Goal: Information Seeking & Learning: Learn about a topic

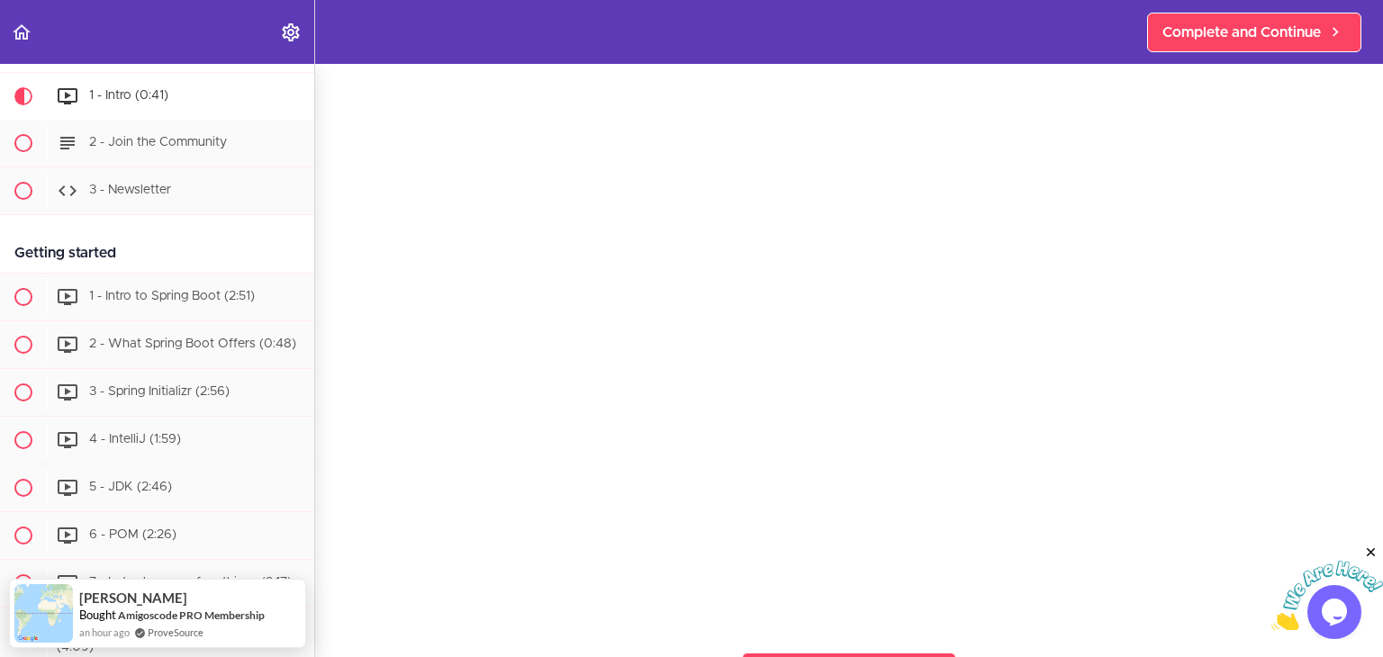
click at [1297, 595] on body at bounding box center [1328, 588] width 112 height 86
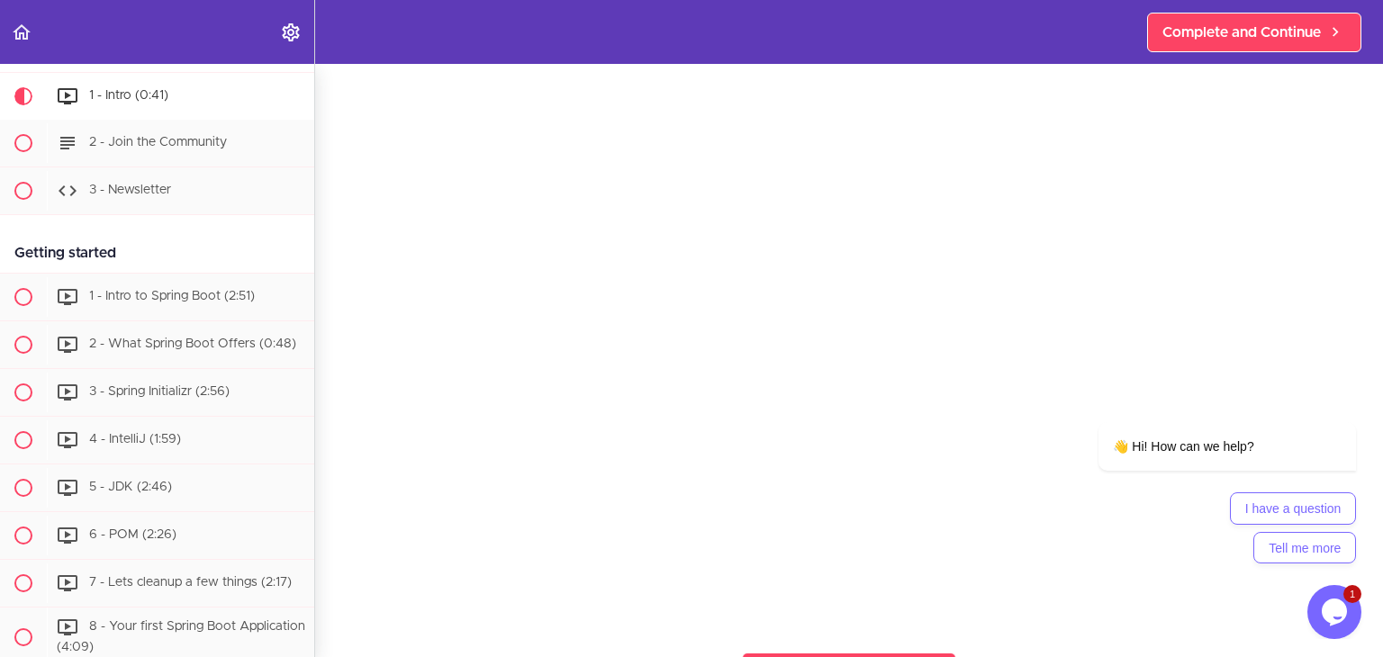
click at [1338, 601] on icon "$i18n('chat', 'chat_widget')" at bounding box center [1334, 612] width 25 height 27
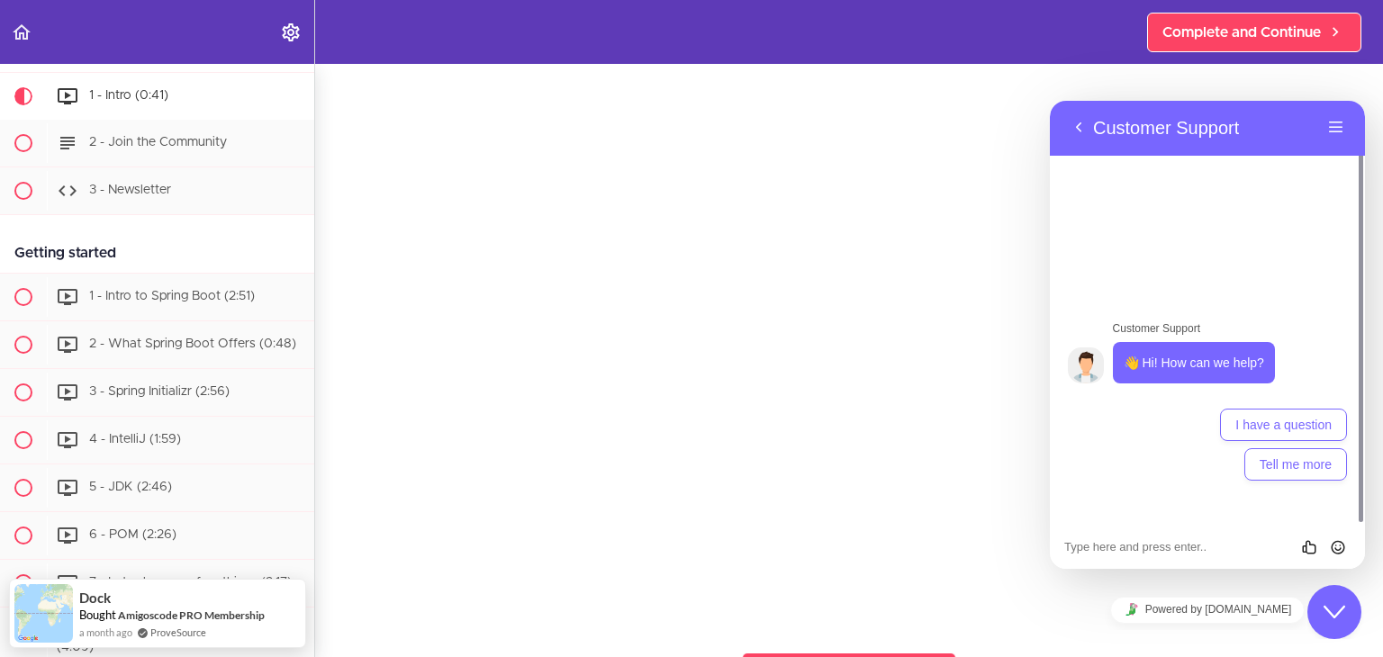
click at [575, 631] on section "Spring Boot For Beginners Intro 1 - Intro (0:41) 2 - Join the Community" at bounding box center [691, 360] width 1383 height 593
click at [1084, 135] on button "Back" at bounding box center [1078, 127] width 29 height 27
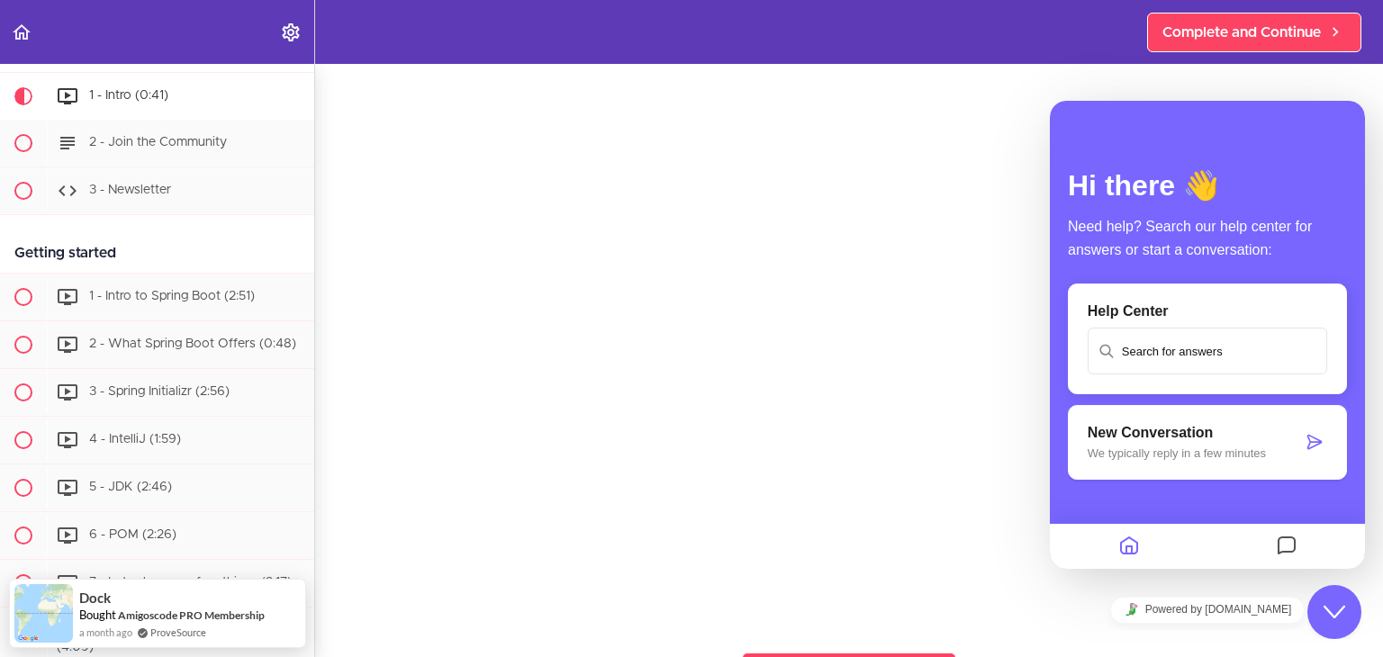
click at [1033, 642] on section "Spring Boot For Beginners Intro 1 - Intro (0:41) 2 - Join the Community" at bounding box center [691, 360] width 1383 height 593
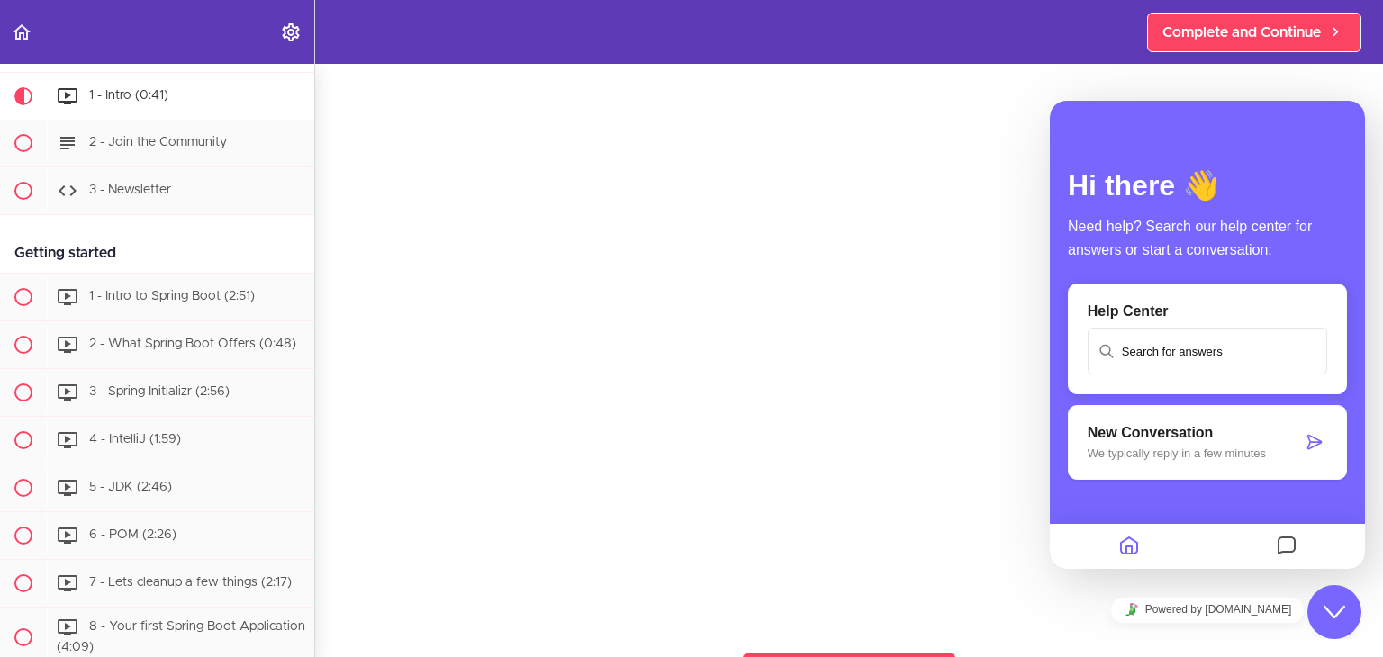
click at [1326, 610] on icon "$i18n('chat', 'chat_widget')" at bounding box center [1335, 612] width 22 height 13
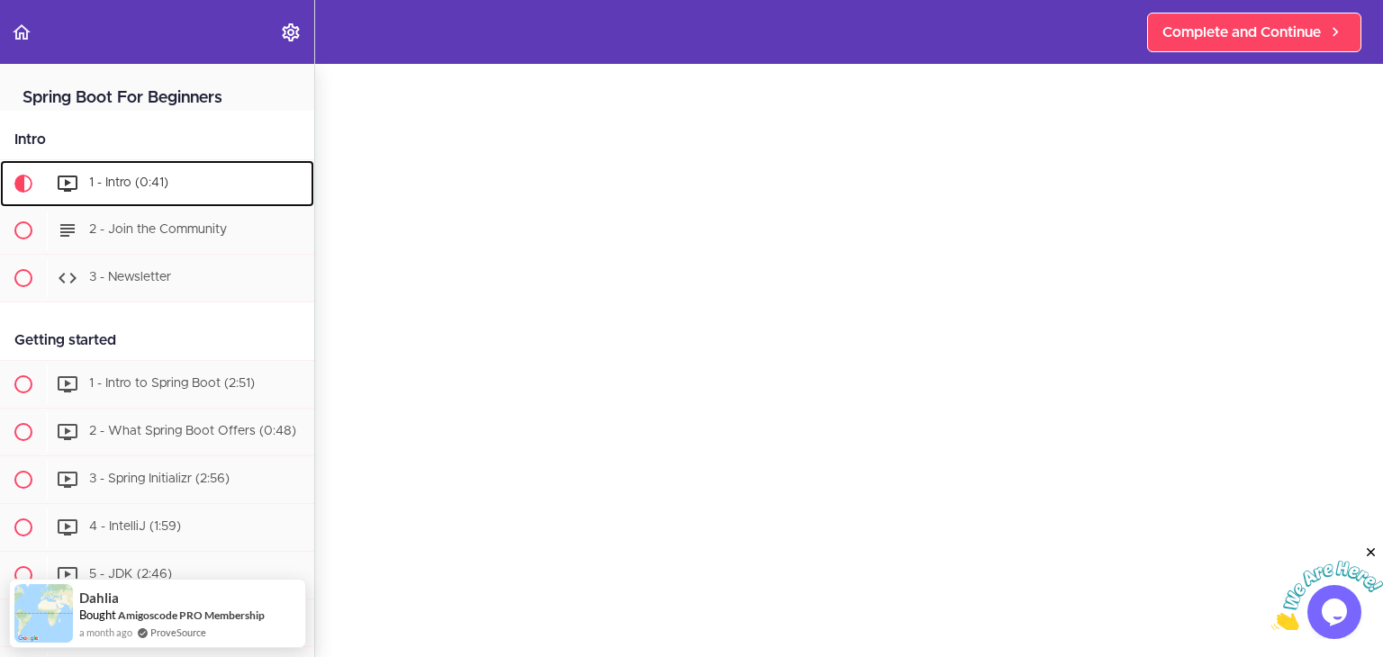
click at [149, 186] on span "1 - Intro (0:41)" at bounding box center [128, 183] width 79 height 13
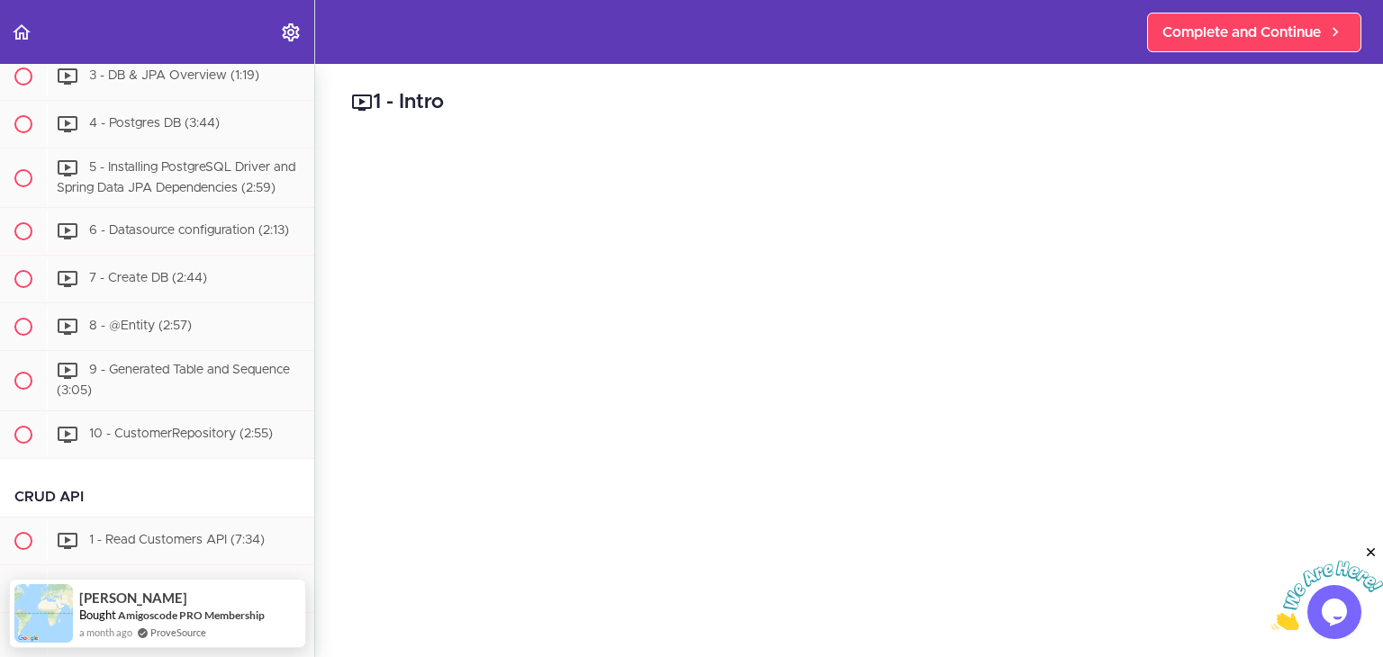
scroll to position [186, 0]
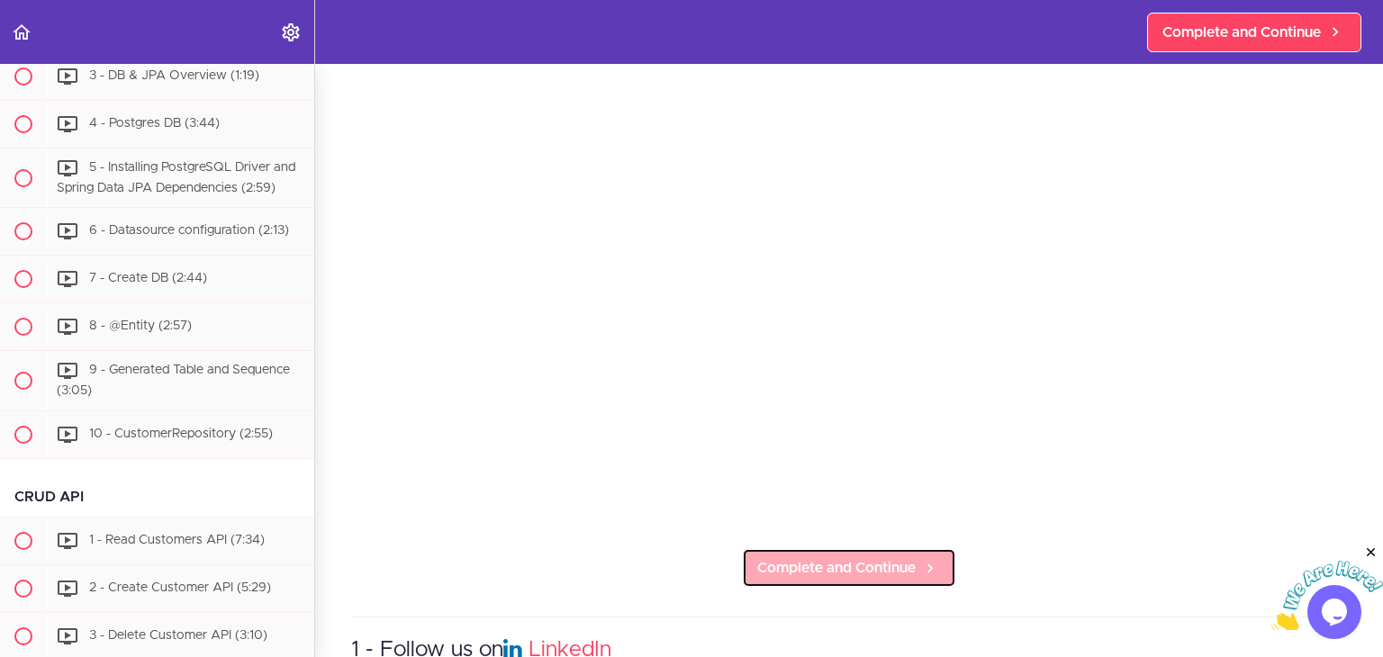
click at [919, 566] on icon at bounding box center [930, 568] width 22 height 19
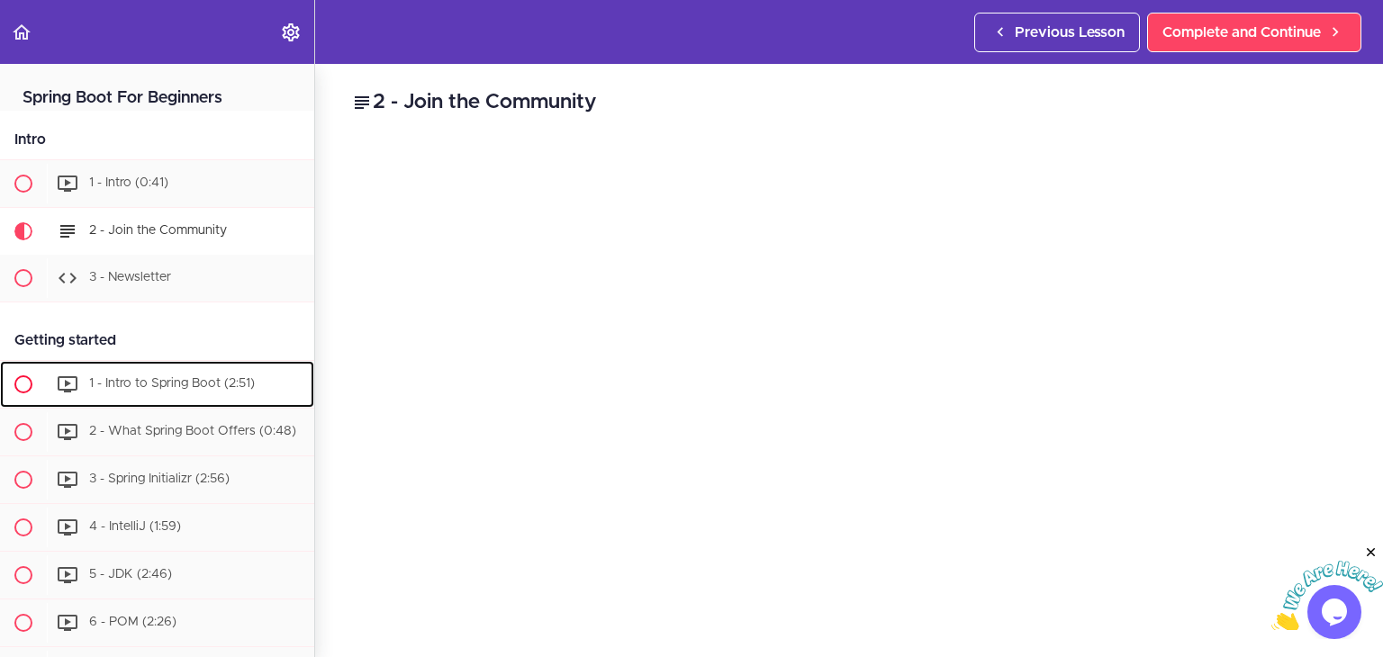
click at [158, 390] on span "1 - Intro to Spring Boot (2:51)" at bounding box center [172, 383] width 166 height 13
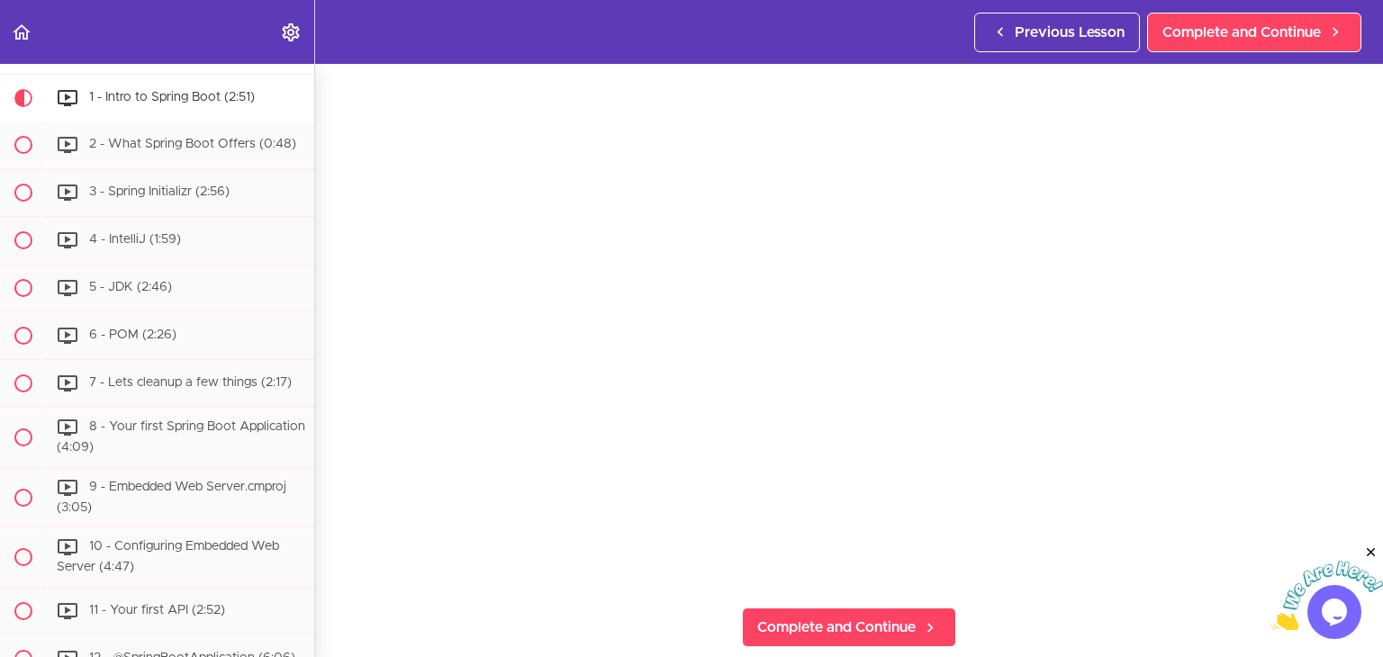
scroll to position [126, 0]
click at [892, 636] on link "Complete and Continue" at bounding box center [849, 628] width 214 height 40
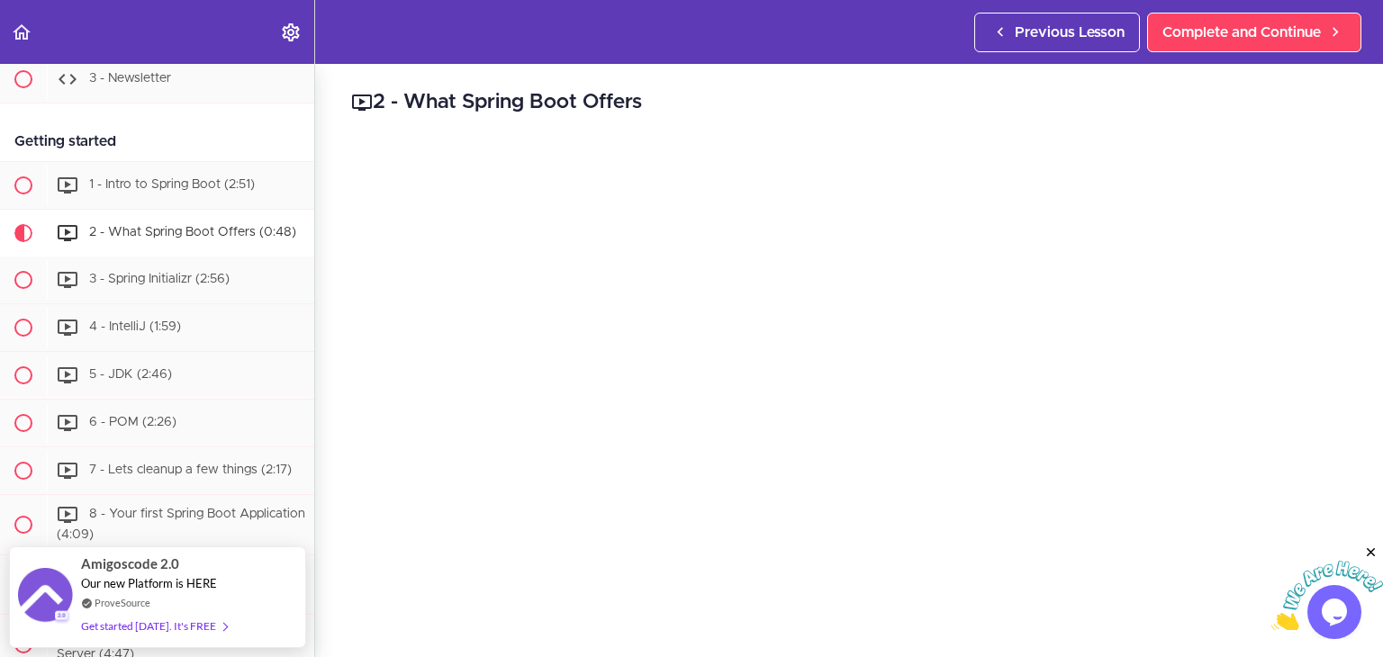
scroll to position [158, 0]
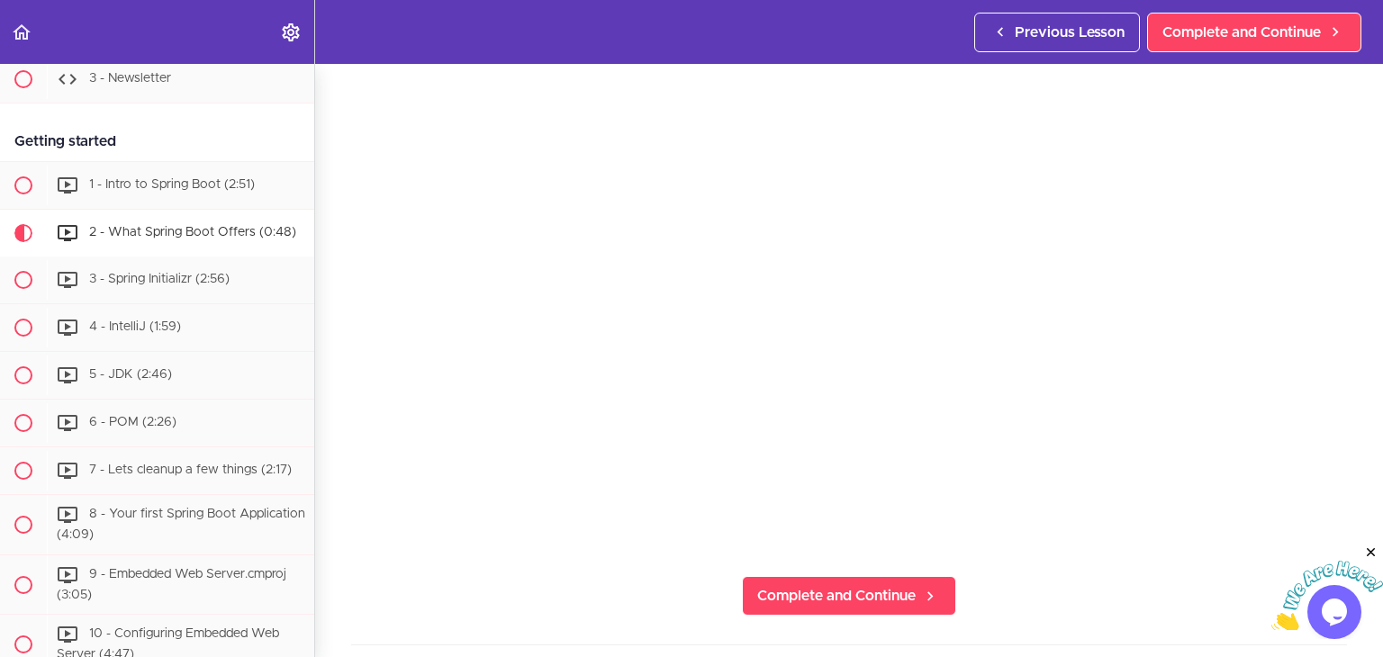
click at [1001, 591] on section "Spring Boot For Beginners Intro 1 - Intro (0:41) 2 - Join the Community" at bounding box center [691, 360] width 1383 height 593
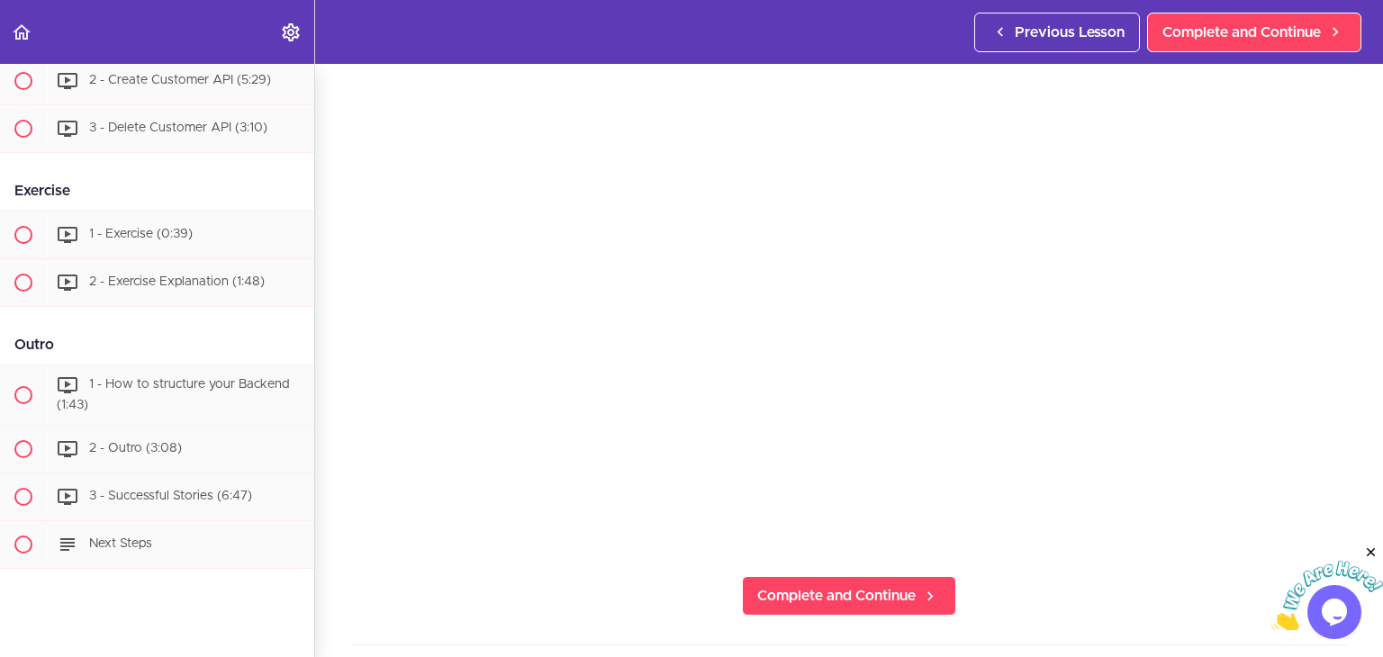
scroll to position [1833, 0]
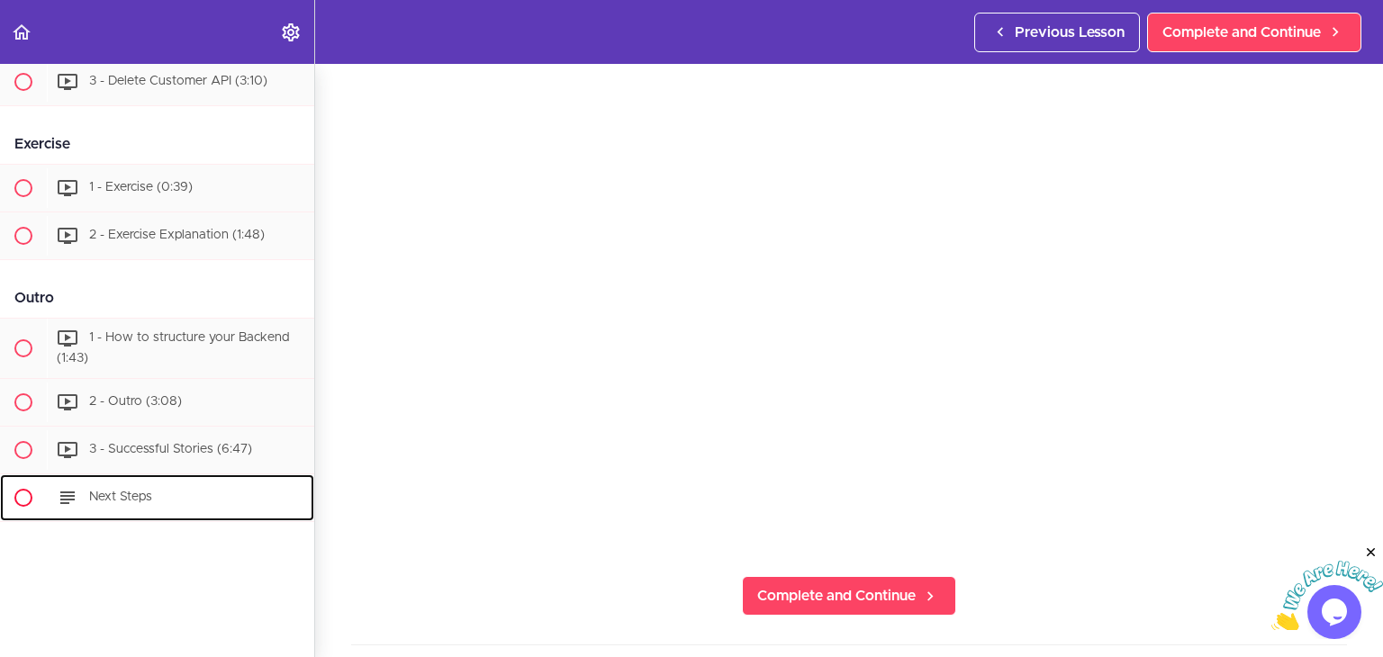
click at [71, 487] on icon at bounding box center [68, 498] width 22 height 22
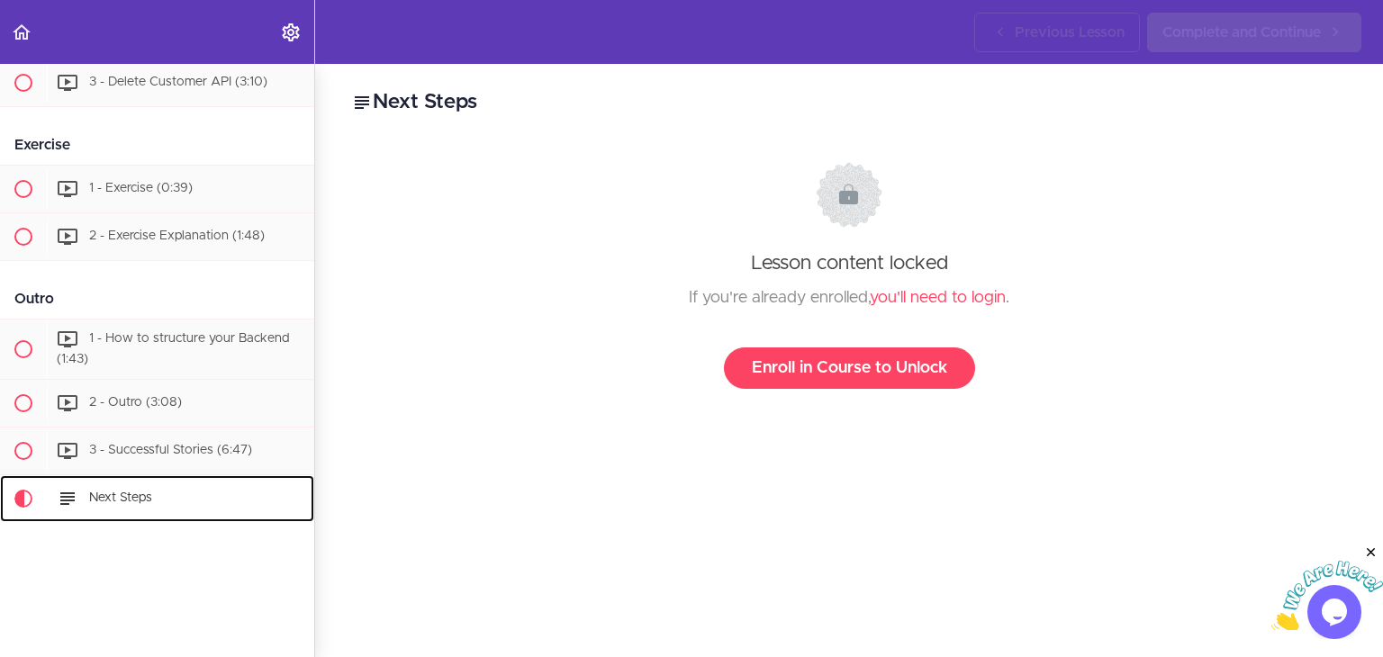
scroll to position [1834, 0]
click at [71, 488] on icon at bounding box center [68, 499] width 22 height 22
